Goal: Navigation & Orientation: Find specific page/section

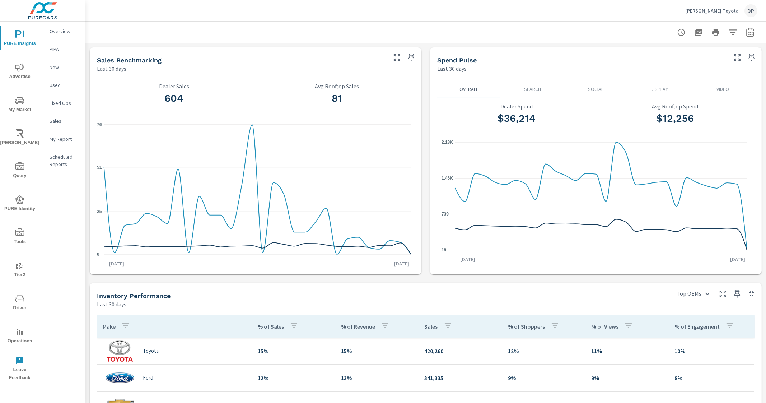
click at [163, 19] on div "[PERSON_NAME] Toyota DP" at bounding box center [426, 10] width 664 height 21
click at [55, 162] on p "Scheduled Reports" at bounding box center [65, 160] width 30 height 14
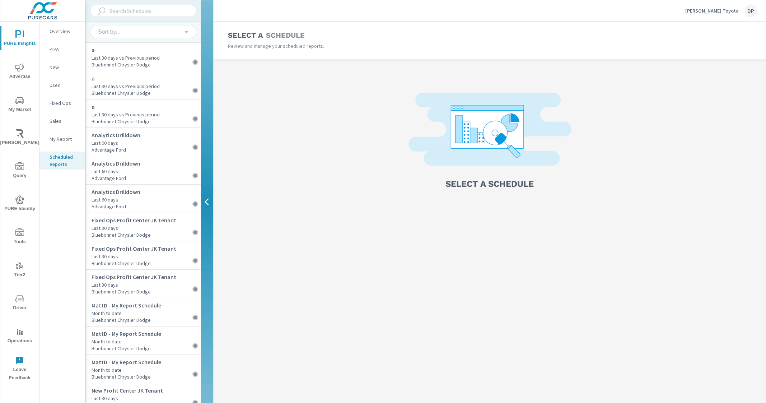
click at [72, 31] on p "Overview" at bounding box center [65, 31] width 30 height 7
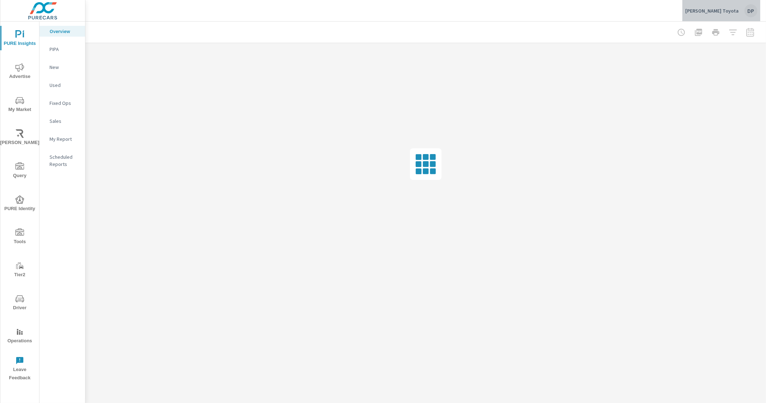
click at [728, 10] on p "[PERSON_NAME] Toyota" at bounding box center [711, 11] width 53 height 6
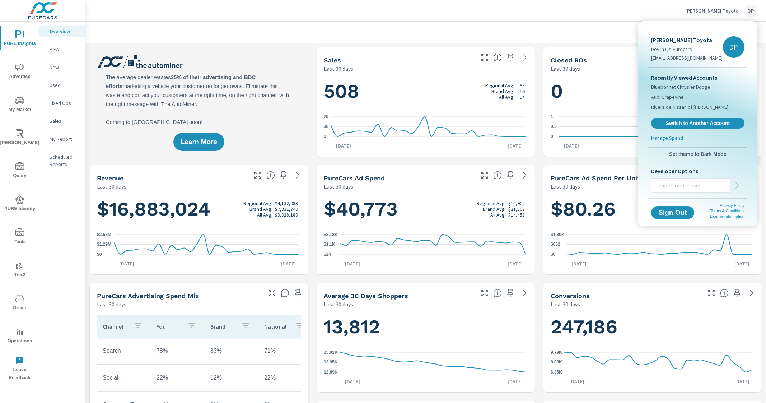
click at [260, 24] on div at bounding box center [383, 201] width 766 height 403
